Goal: Information Seeking & Learning: Learn about a topic

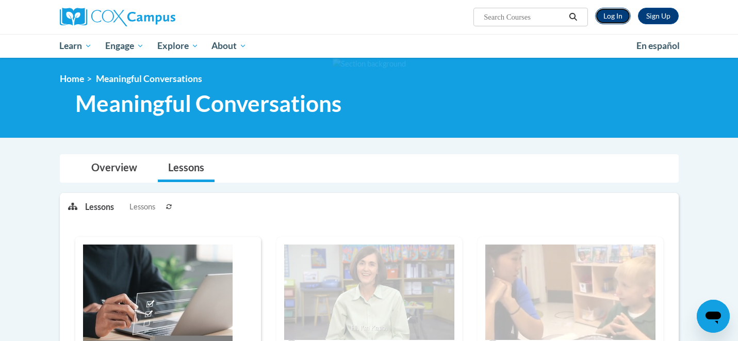
click at [620, 20] on link "Log In" at bounding box center [613, 16] width 36 height 16
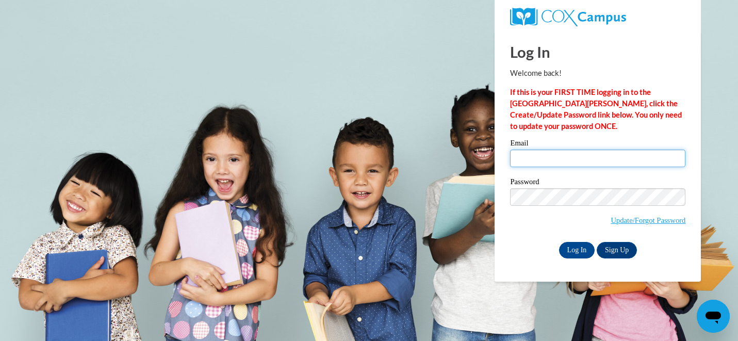
click at [531, 161] on input "Email" at bounding box center [597, 158] width 175 height 18
type input "rharper489@lauderdale.k12.ms.us"
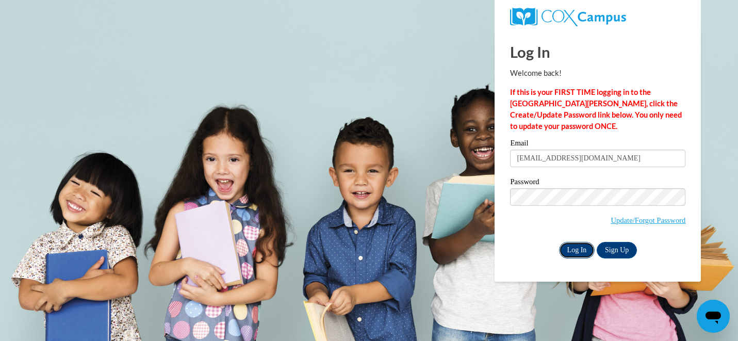
click at [577, 254] on input "Log In" at bounding box center [577, 250] width 36 height 16
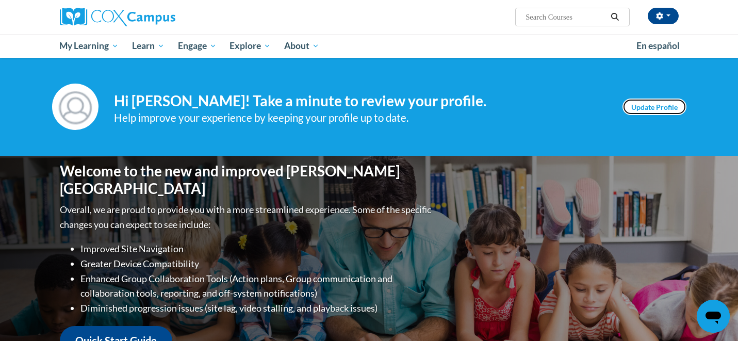
click at [647, 108] on link "Update Profile" at bounding box center [654, 106] width 64 height 16
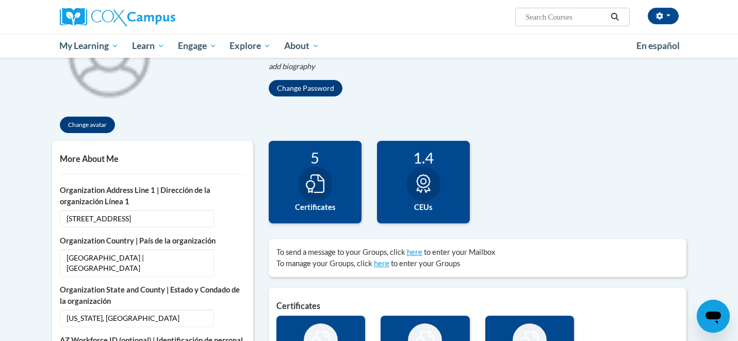
scroll to position [164, 0]
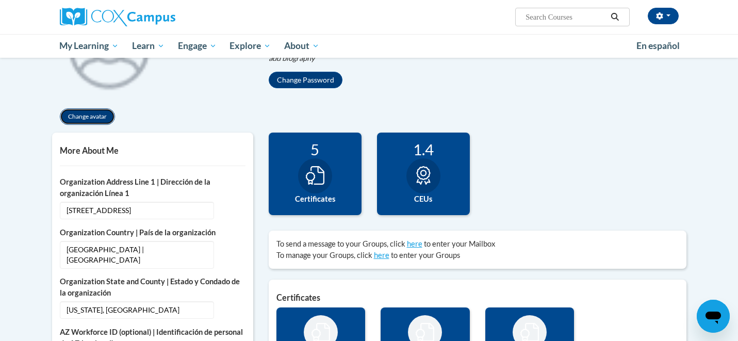
click at [84, 119] on button "Change avatar" at bounding box center [87, 116] width 55 height 16
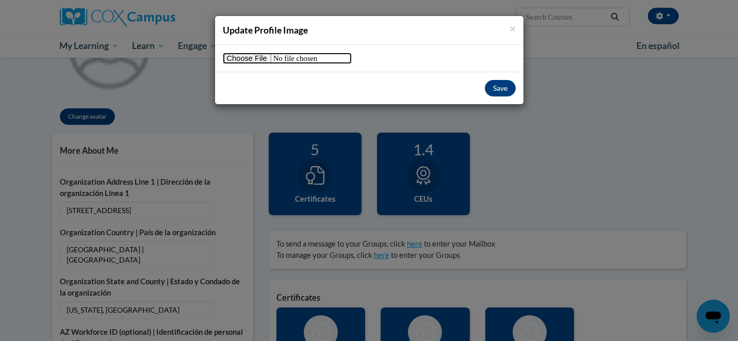
click at [256, 62] on input "file" at bounding box center [287, 58] width 129 height 11
click at [509, 29] on span "×" at bounding box center [512, 28] width 6 height 13
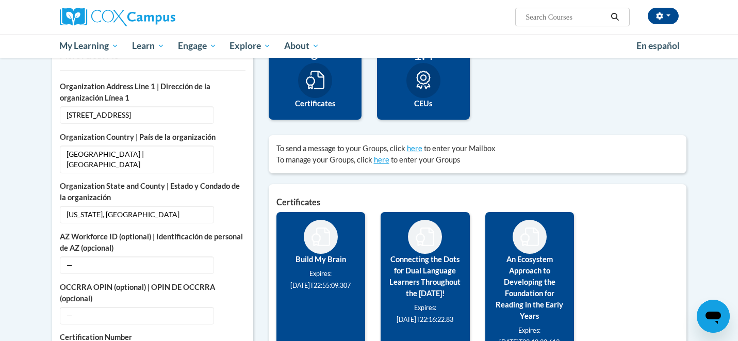
scroll to position [252, 0]
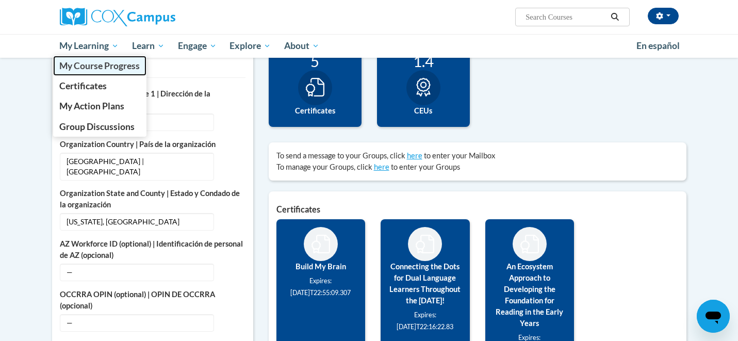
click at [87, 69] on span "My Course Progress" at bounding box center [99, 65] width 80 height 11
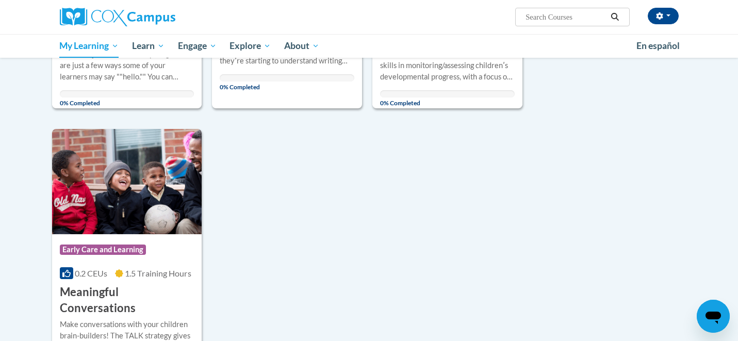
scroll to position [897, 0]
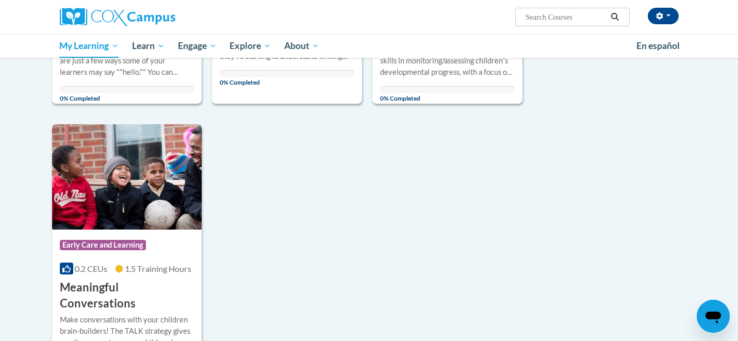
click at [101, 292] on h3 "Meaningful Conversations" at bounding box center [127, 295] width 135 height 32
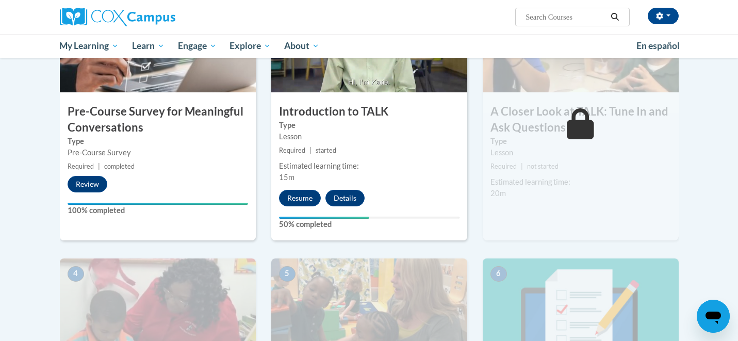
scroll to position [290, 0]
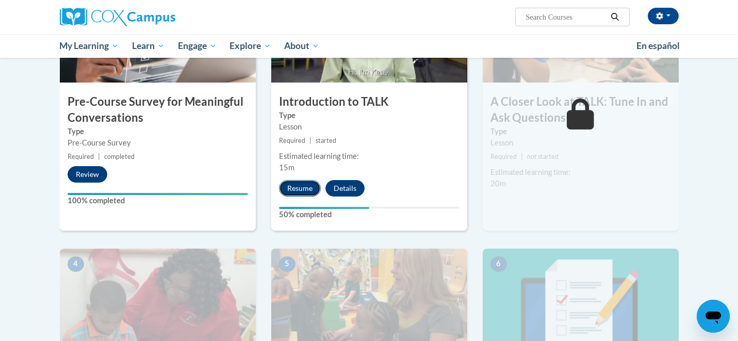
click at [305, 188] on button "Resume" at bounding box center [300, 188] width 42 height 16
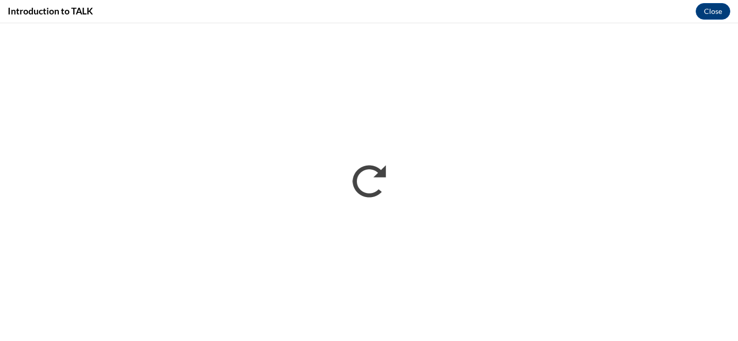
scroll to position [0, 0]
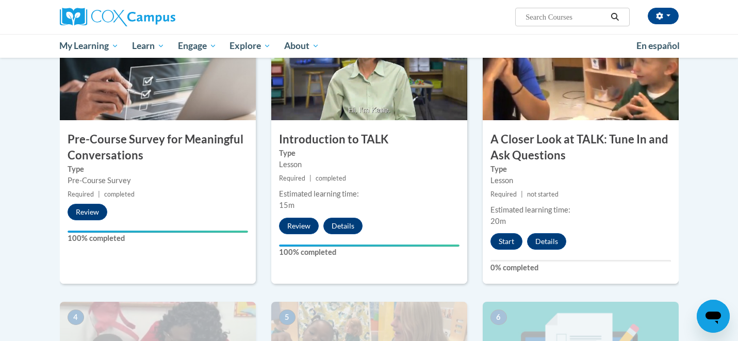
scroll to position [268, 0]
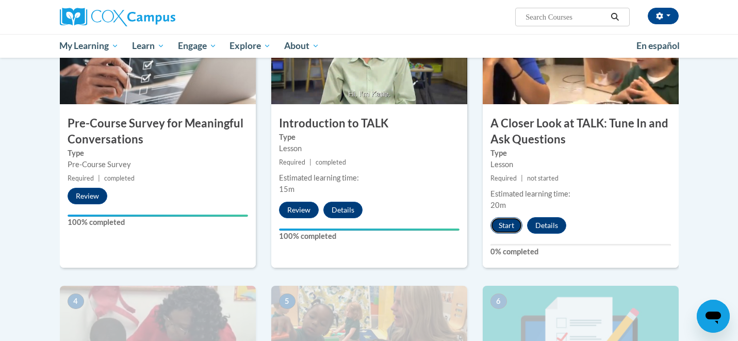
click at [508, 227] on button "Start" at bounding box center [506, 225] width 32 height 16
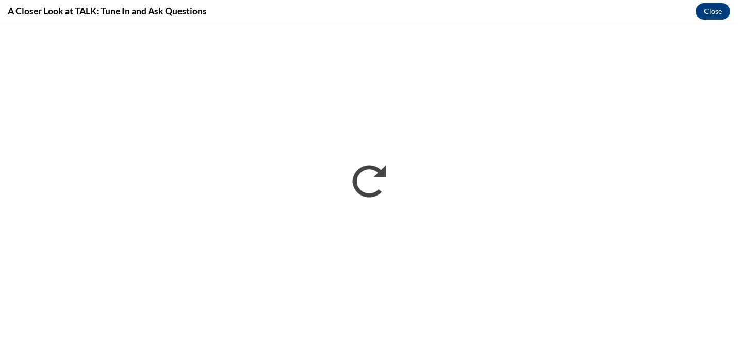
scroll to position [0, 0]
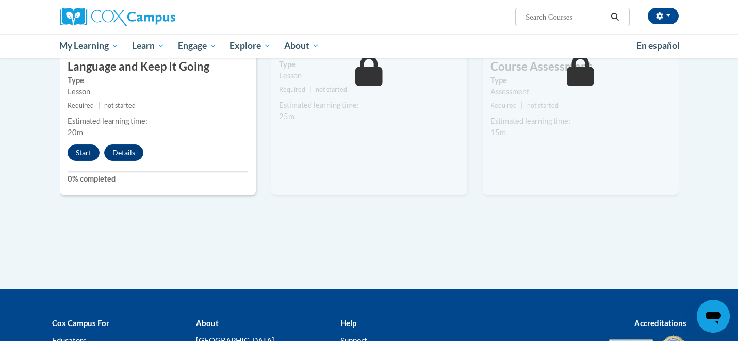
scroll to position [633, 0]
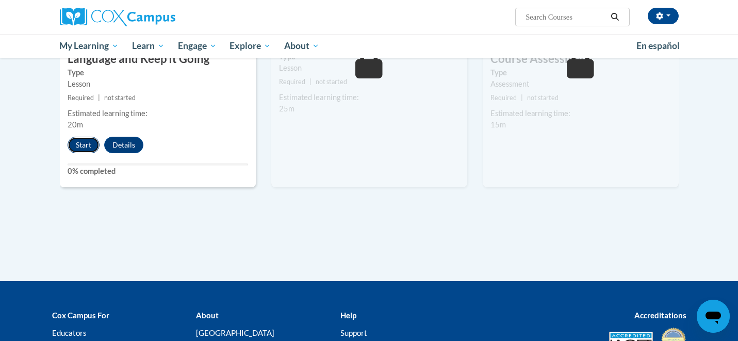
click at [73, 148] on button "Start" at bounding box center [84, 145] width 32 height 16
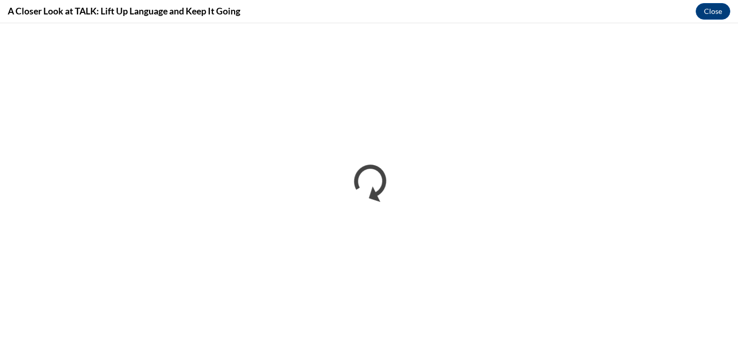
scroll to position [0, 0]
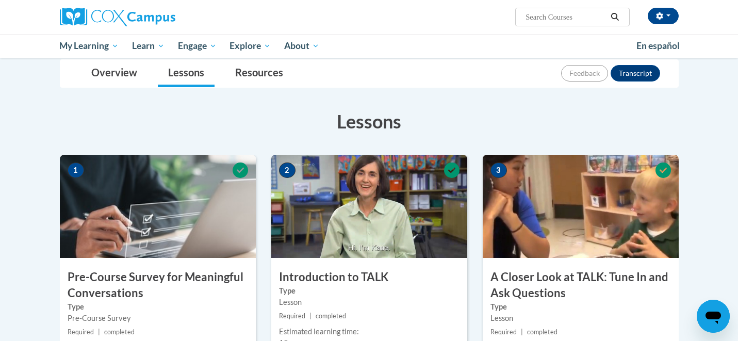
scroll to position [114, 0]
